Goal: Task Accomplishment & Management: Manage account settings

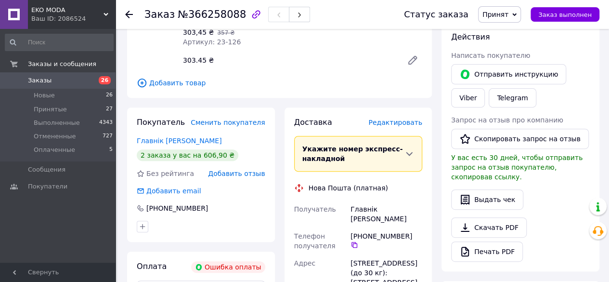
scroll to position [193, 0]
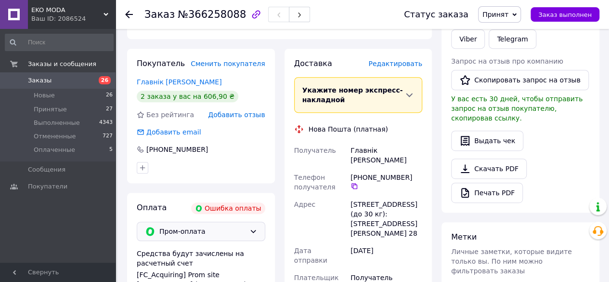
click at [184, 226] on span "Пром-оплата" at bounding box center [202, 231] width 86 height 11
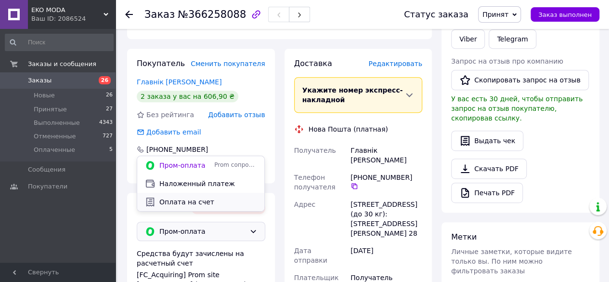
click at [172, 205] on span "Оплата на счет" at bounding box center [207, 202] width 97 height 10
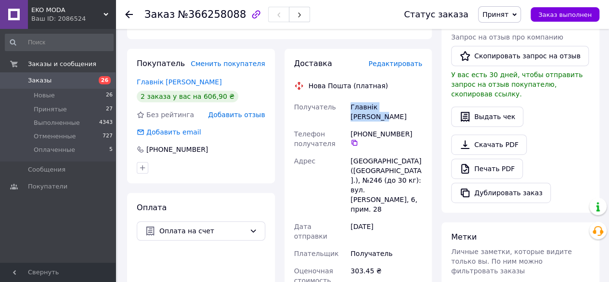
drag, startPoint x: 351, startPoint y: 95, endPoint x: 413, endPoint y: 95, distance: 62.6
click at [413, 98] on div "Главнік [PERSON_NAME]" at bounding box center [387, 111] width 76 height 27
copy div "Главнік [PERSON_NAME]"
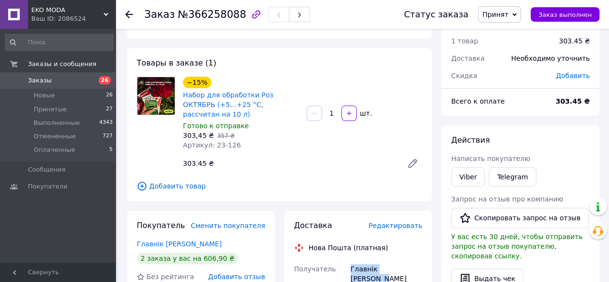
scroll to position [0, 0]
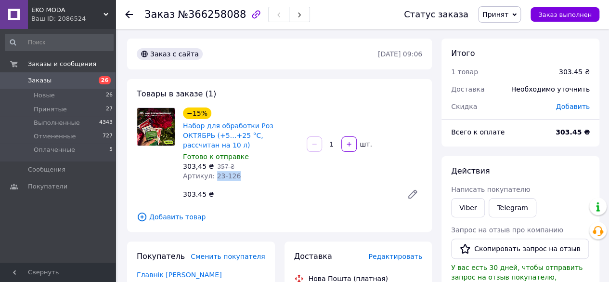
drag, startPoint x: 211, startPoint y: 167, endPoint x: 234, endPoint y: 167, distance: 23.1
click at [234, 171] on div "Артикул: 23-126" at bounding box center [241, 176] width 116 height 10
copy span "23-126"
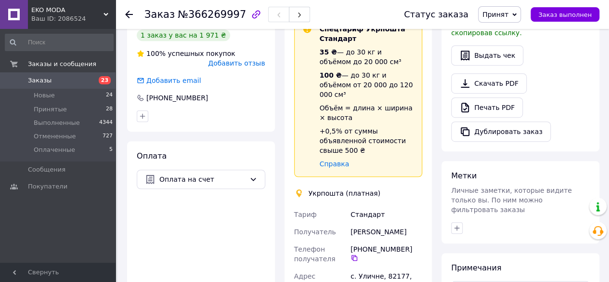
scroll to position [289, 0]
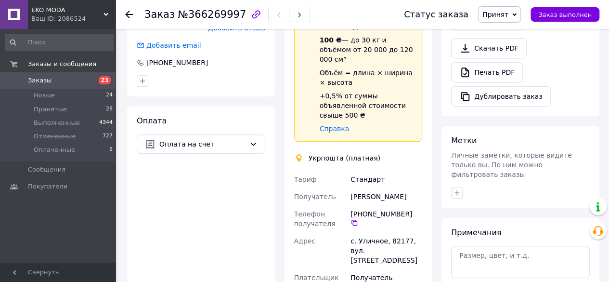
drag, startPoint x: 348, startPoint y: 167, endPoint x: 416, endPoint y: 169, distance: 67.4
click at [416, 188] on div "[PERSON_NAME]" at bounding box center [387, 196] width 76 height 17
copy div "[PERSON_NAME]"
click at [358, 219] on icon at bounding box center [355, 223] width 8 height 8
